Goal: Task Accomplishment & Management: Manage account settings

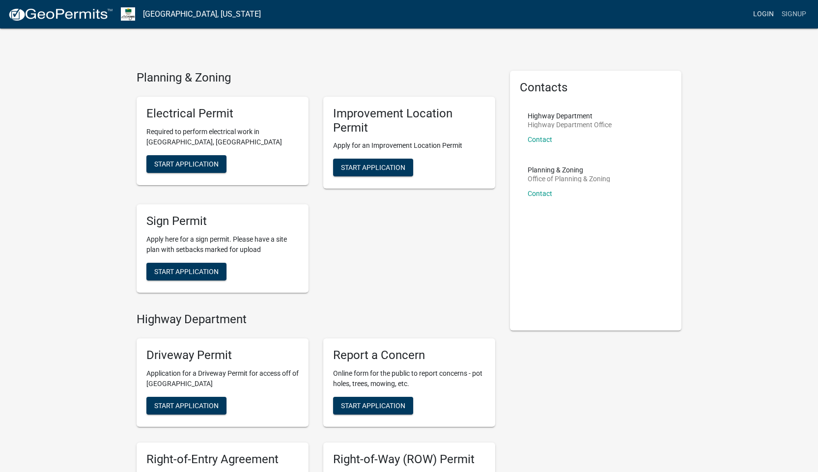
click at [769, 14] on link "Login" at bounding box center [763, 14] width 28 height 19
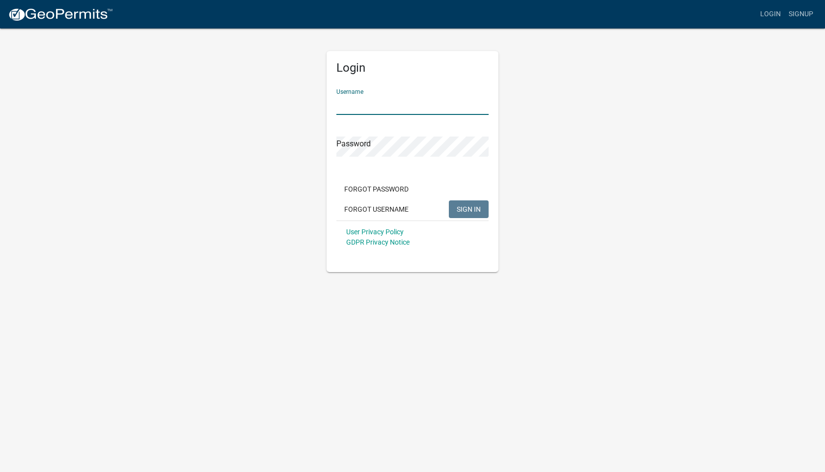
click at [389, 98] on input "Username" at bounding box center [412, 105] width 152 height 20
type input "[EMAIL_ADDRESS][DOMAIN_NAME]"
click at [449, 200] on button "SIGN IN" at bounding box center [469, 209] width 40 height 18
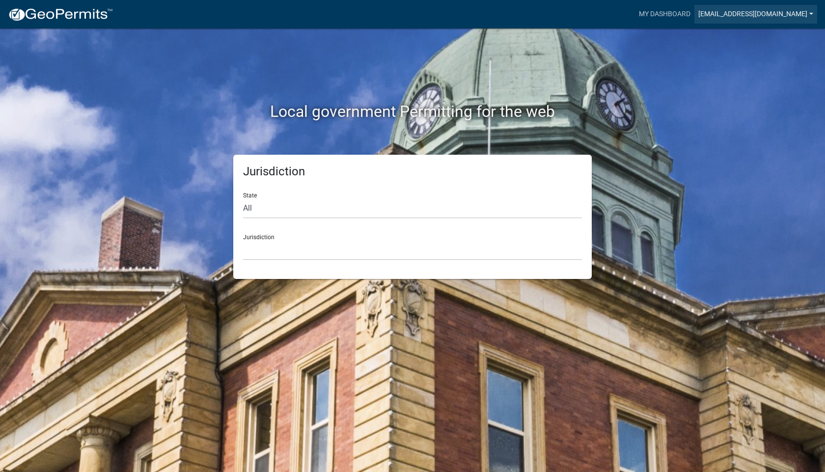
click at [731, 11] on link "[EMAIL_ADDRESS][DOMAIN_NAME]" at bounding box center [756, 14] width 123 height 19
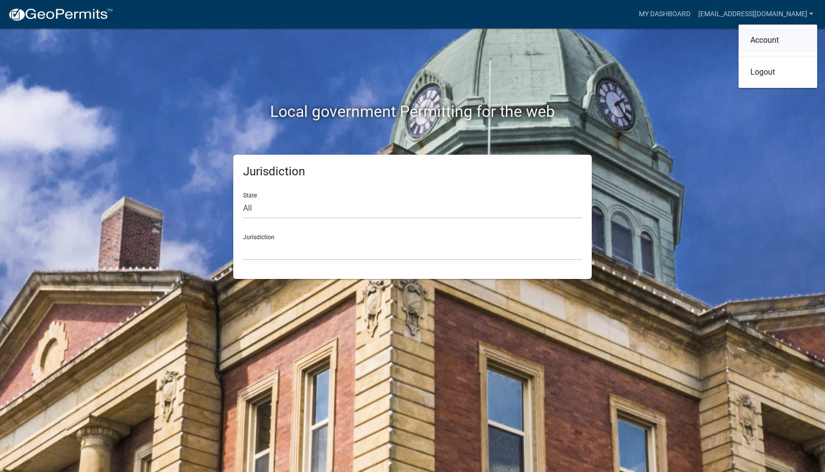
click at [762, 40] on link "Account" at bounding box center [778, 40] width 79 height 24
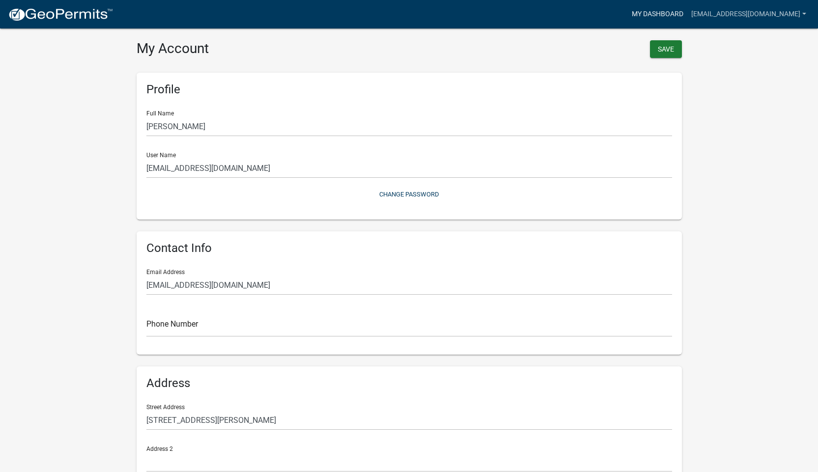
click at [687, 15] on link "My Dashboard" at bounding box center [657, 14] width 59 height 19
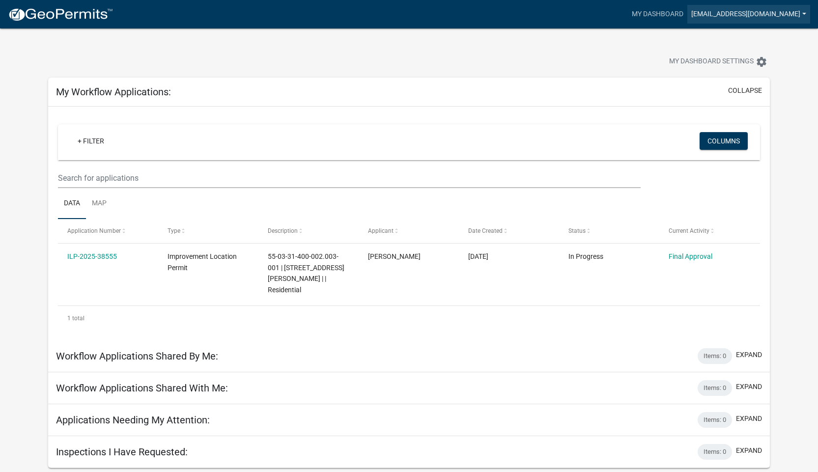
click at [729, 13] on link "[EMAIL_ADDRESS][DOMAIN_NAME]" at bounding box center [748, 14] width 123 height 19
click at [752, 72] on link "Logout" at bounding box center [770, 72] width 79 height 24
